Goal: Learn about a topic: Learn about a topic

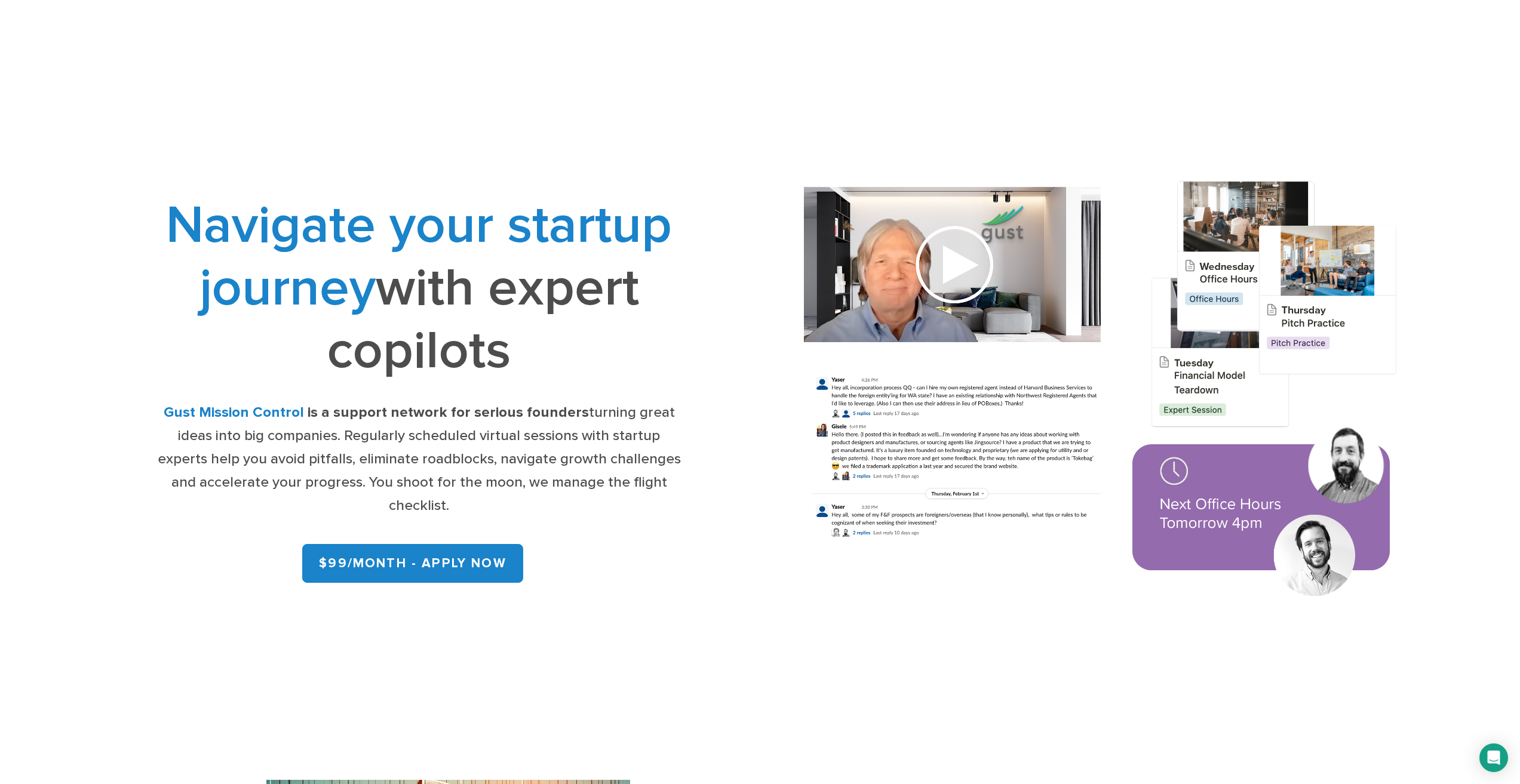
click at [415, 419] on strong "is a support network for serious founders" at bounding box center [448, 413] width 282 height 17
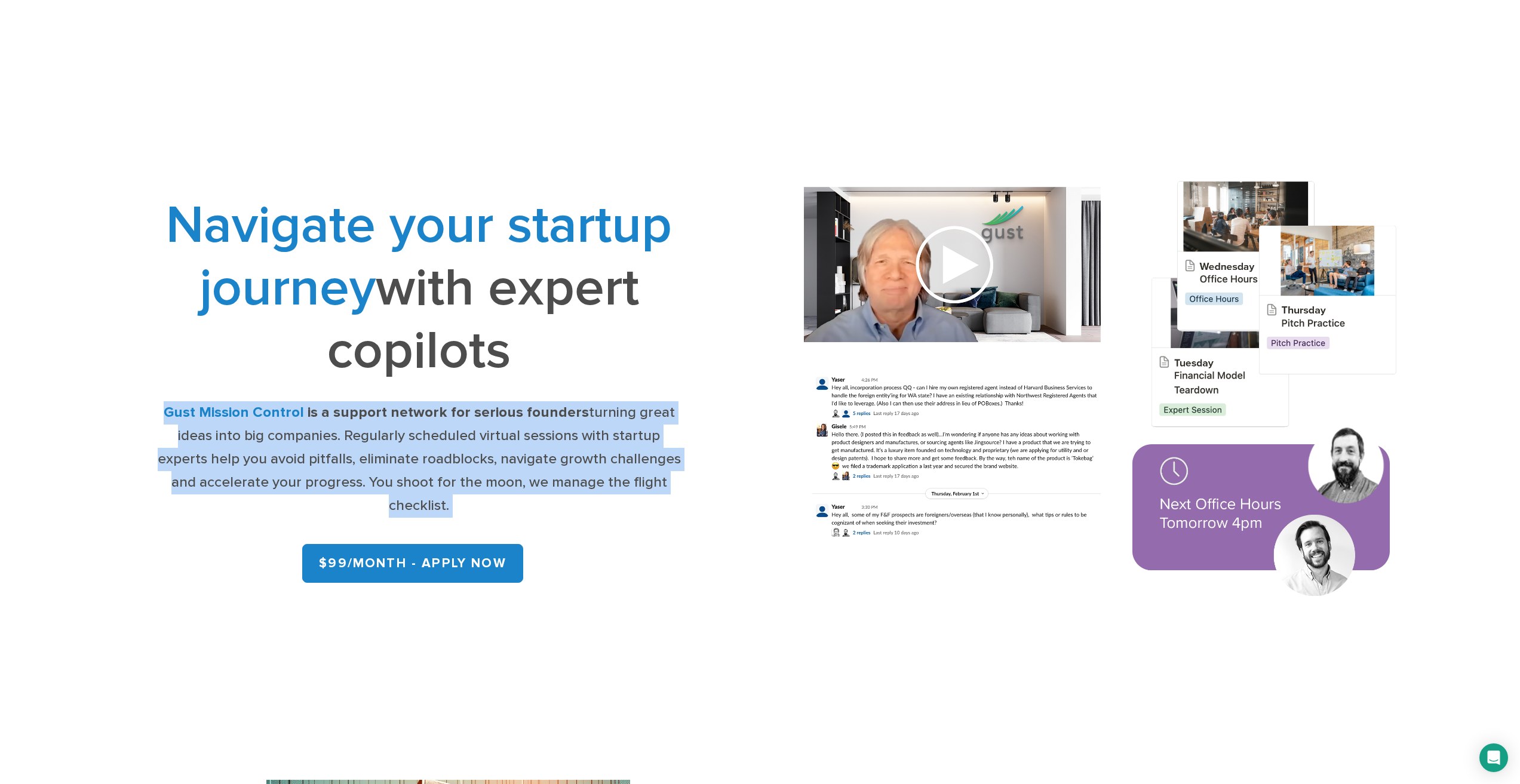
click at [415, 419] on strong "is a support network for serious founders" at bounding box center [448, 413] width 282 height 17
click at [465, 414] on strong "is a support network for serious founders" at bounding box center [448, 413] width 282 height 17
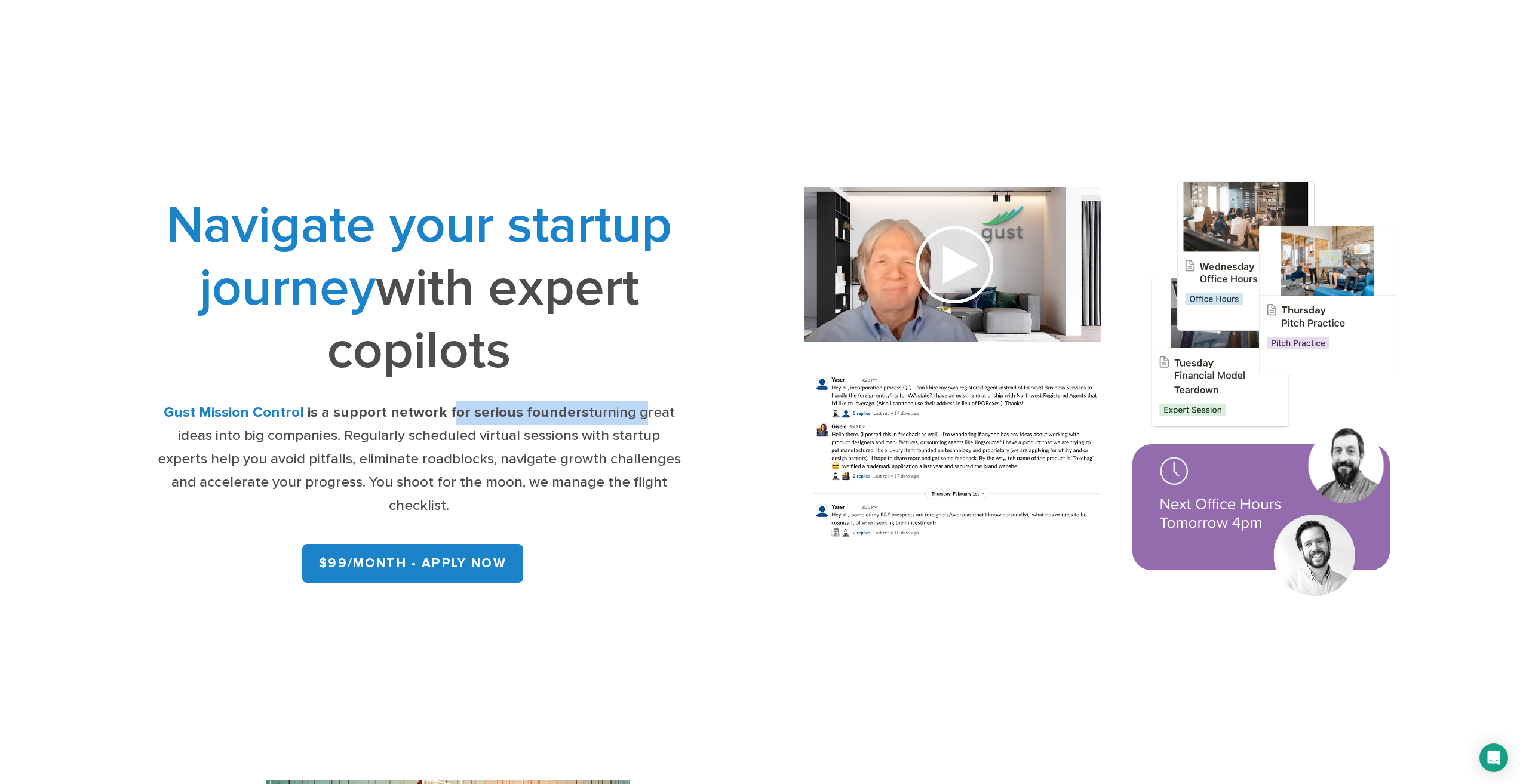
drag, startPoint x: 453, startPoint y: 414, endPoint x: 635, endPoint y: 419, distance: 182.1
click at [635, 419] on div "Gust Mission Control is a support network for serious founders turning great id…" at bounding box center [419, 459] width 526 height 117
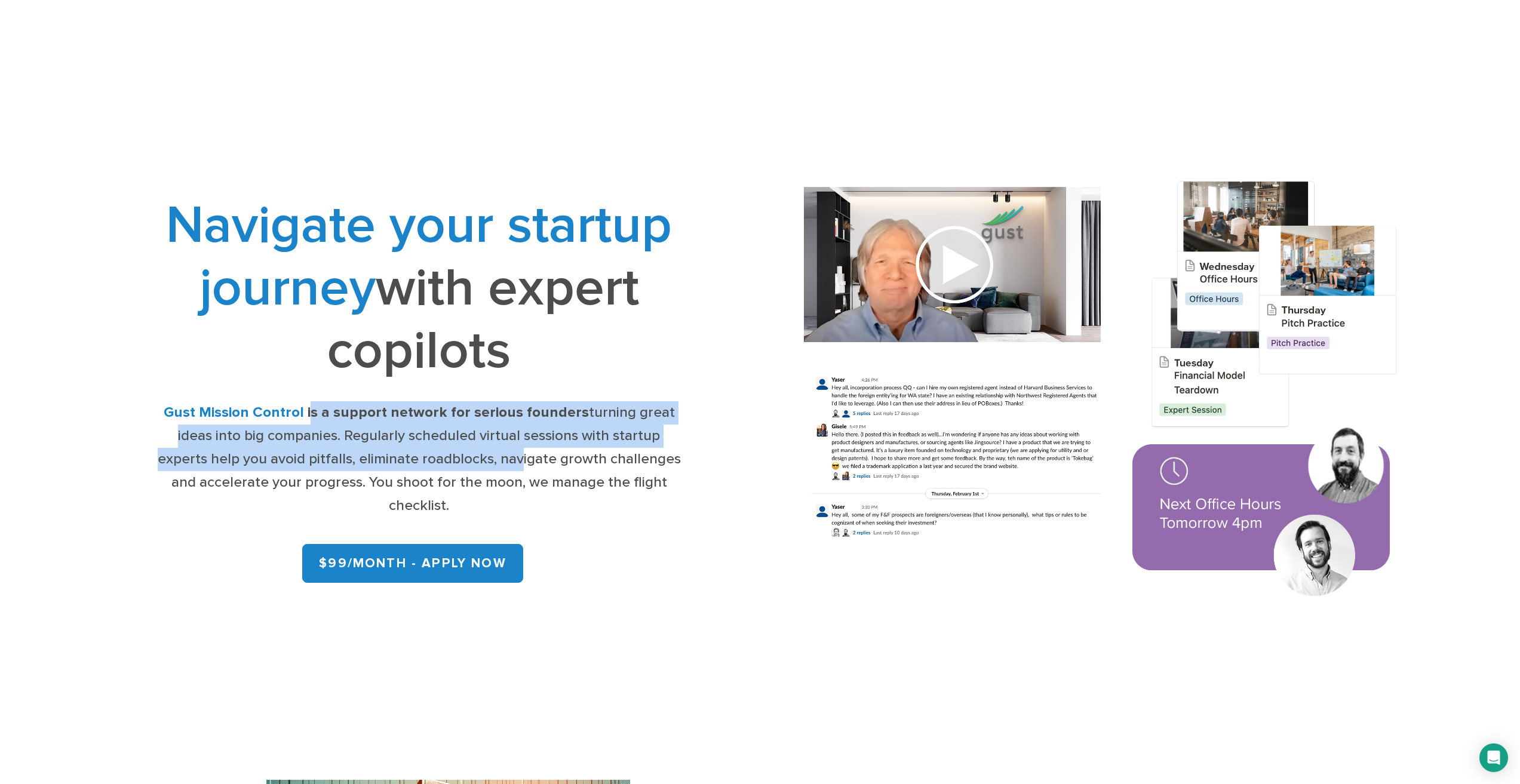
drag, startPoint x: 322, startPoint y: 409, endPoint x: 518, endPoint y: 466, distance: 204.1
click at [518, 465] on div "Gust Mission Control is a support network for serious founders turning great id…" at bounding box center [419, 459] width 526 height 117
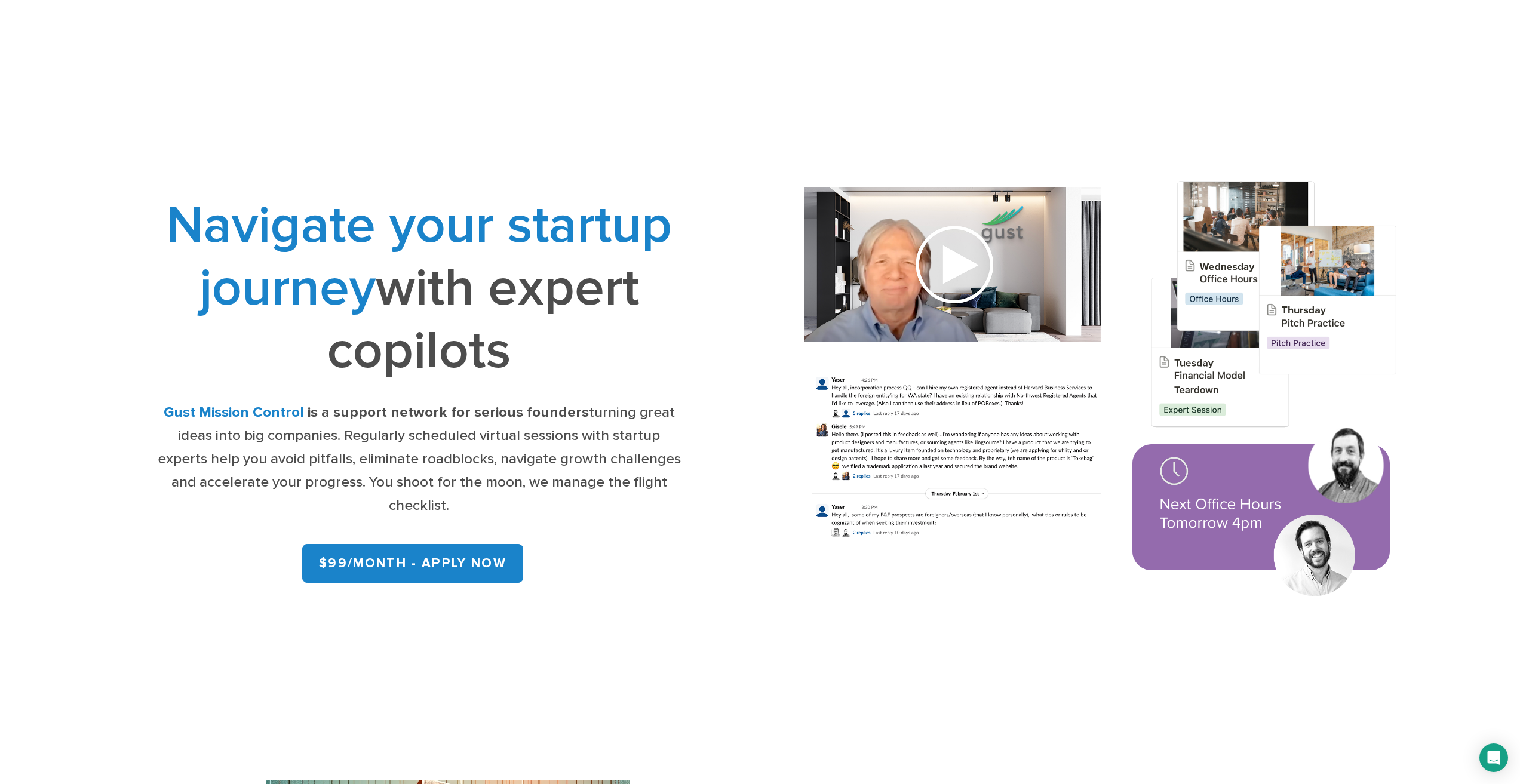
click at [488, 503] on div "Gust Mission Control is a support network for serious founders turning great id…" at bounding box center [419, 459] width 526 height 117
drag, startPoint x: 334, startPoint y: 458, endPoint x: 117, endPoint y: 398, distance: 225.1
click at [117, 398] on div "Navigate your startup journey with expert copilots Gust Mission Control is a su…" at bounding box center [420, 392] width 682 height 395
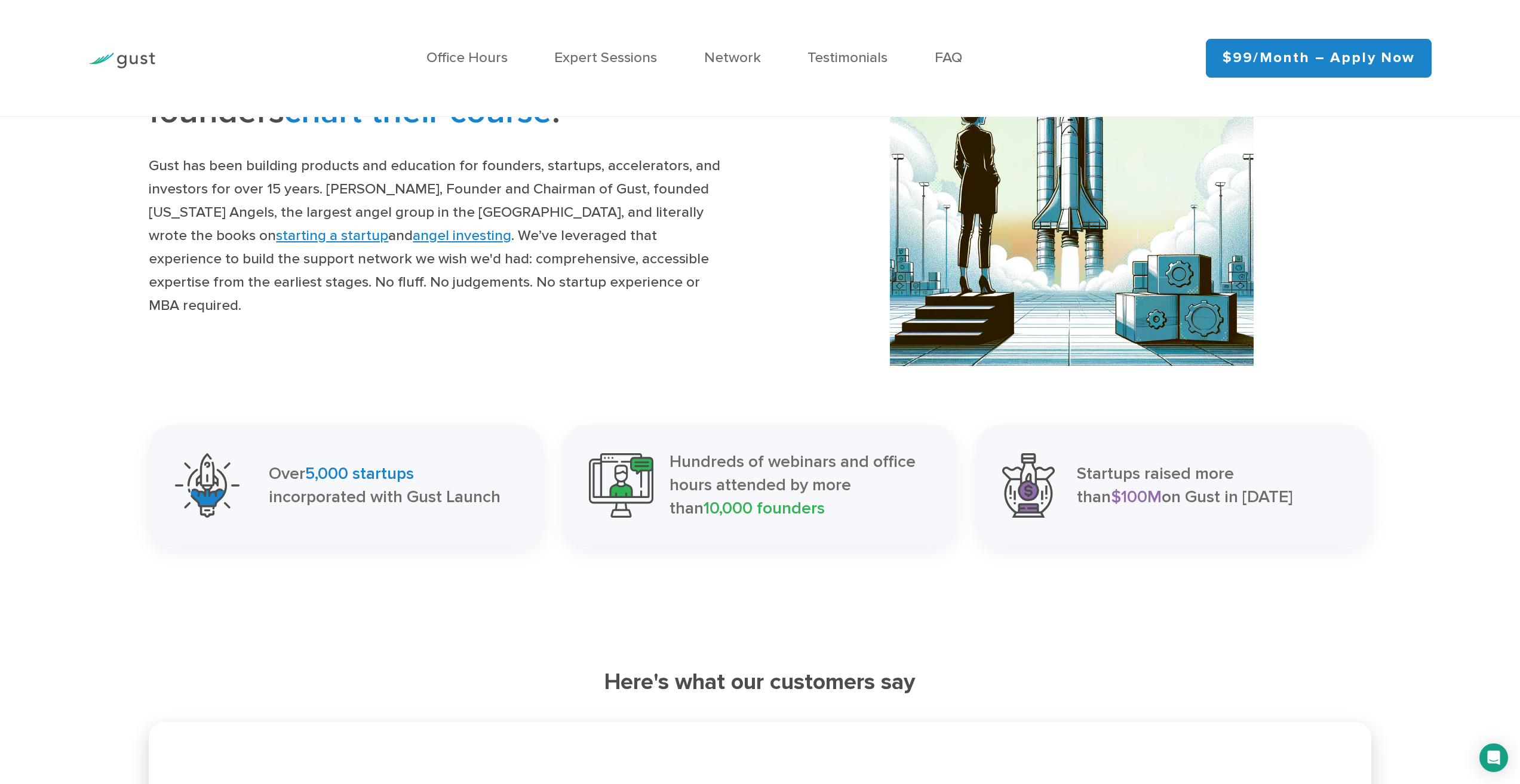
scroll to position [1593, 0]
